Goal: Feedback & Contribution: Leave review/rating

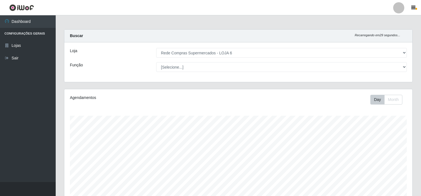
select select "398"
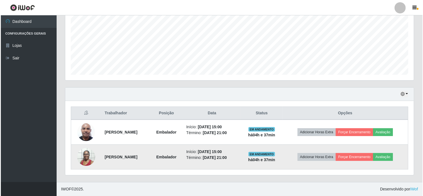
scroll to position [115, 348]
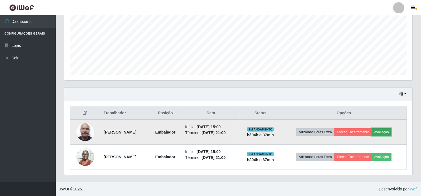
click at [388, 129] on button "Avaliação" at bounding box center [382, 132] width 20 height 8
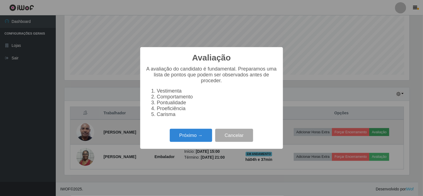
scroll to position [115, 345]
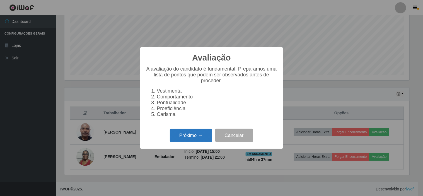
click at [197, 138] on button "Próximo →" at bounding box center [191, 135] width 42 height 13
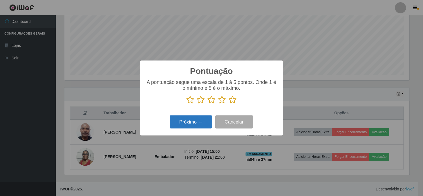
scroll to position [278497, 278268]
click at [232, 101] on icon at bounding box center [233, 100] width 8 height 8
click at [229, 104] on input "radio" at bounding box center [229, 104] width 0 height 0
click at [198, 126] on button "Próximo →" at bounding box center [191, 121] width 42 height 13
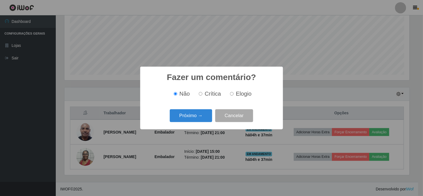
click at [242, 93] on span "Elogio" at bounding box center [244, 94] width 16 height 6
click at [233, 93] on input "Elogio" at bounding box center [232, 94] width 4 height 4
radio input "true"
click at [193, 116] on button "Próximo →" at bounding box center [191, 115] width 42 height 13
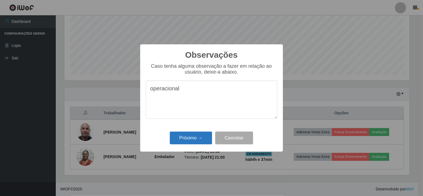
type textarea "operacional"
click at [194, 136] on button "Próximo →" at bounding box center [191, 138] width 42 height 13
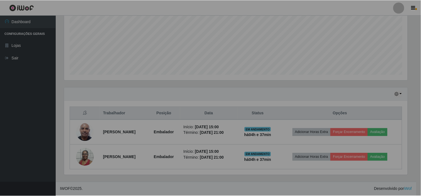
scroll to position [115, 348]
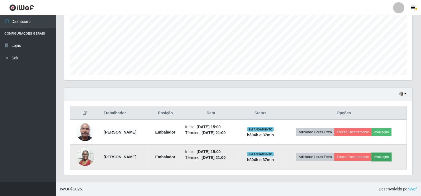
click at [383, 154] on button "Avaliação" at bounding box center [382, 157] width 20 height 8
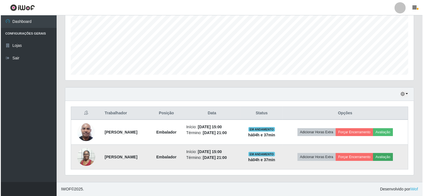
scroll to position [115, 345]
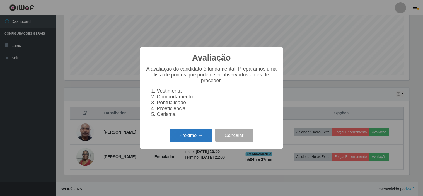
click at [207, 136] on button "Próximo →" at bounding box center [191, 135] width 42 height 13
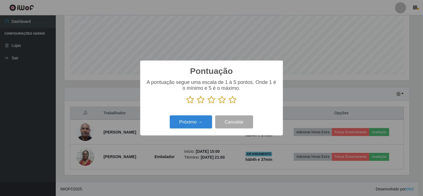
scroll to position [278497, 278268]
click at [233, 98] on icon at bounding box center [233, 100] width 8 height 8
click at [229, 104] on input "radio" at bounding box center [229, 104] width 0 height 0
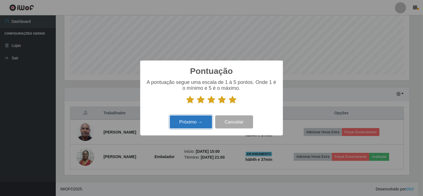
click at [195, 124] on button "Próximo →" at bounding box center [191, 121] width 42 height 13
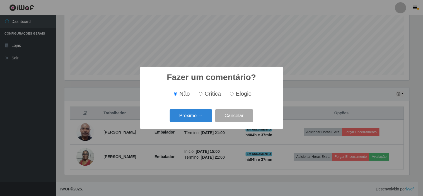
click at [236, 95] on span "Elogio" at bounding box center [244, 94] width 16 height 6
click at [233, 95] on input "Elogio" at bounding box center [232, 94] width 4 height 4
radio input "true"
click at [196, 116] on button "Próximo →" at bounding box center [191, 115] width 42 height 13
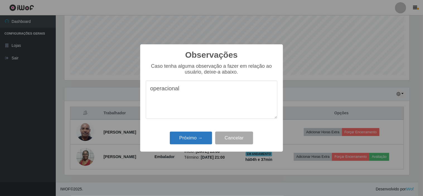
type textarea "operacional"
click at [194, 138] on button "Próximo →" at bounding box center [191, 138] width 42 height 13
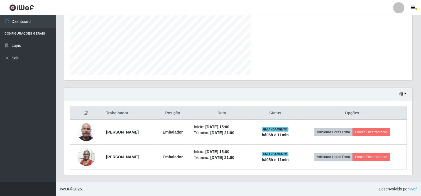
scroll to position [115, 348]
